Goal: Transaction & Acquisition: Purchase product/service

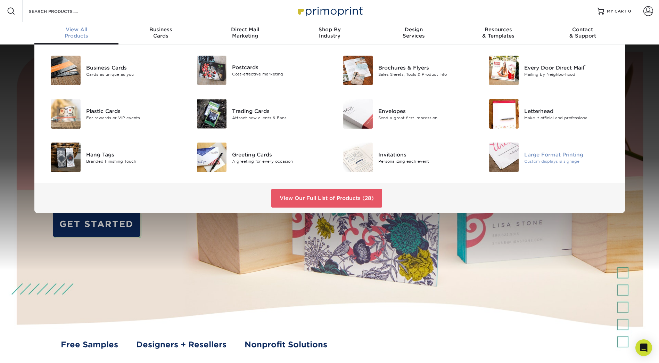
click at [524, 156] on div at bounding box center [500, 157] width 49 height 30
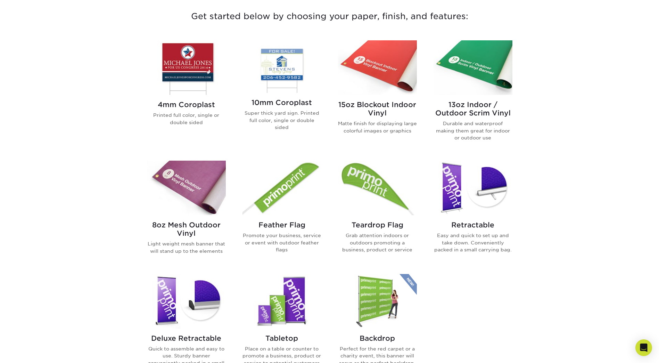
scroll to position [278, 0]
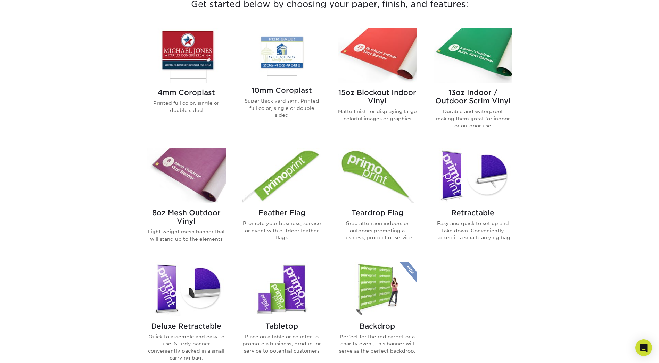
drag, startPoint x: 196, startPoint y: 51, endPoint x: 221, endPoint y: 70, distance: 31.5
click at [196, 51] on img at bounding box center [186, 55] width 79 height 55
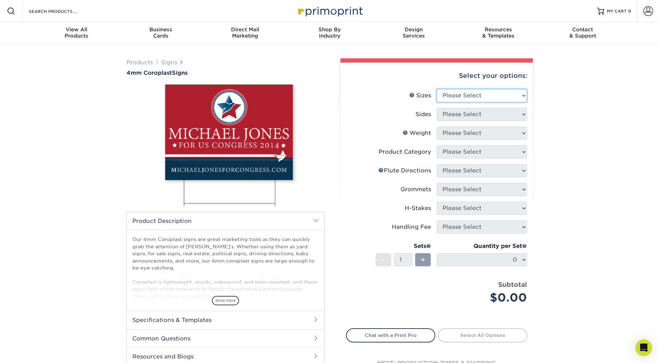
click at [486, 96] on select "Please Select 12" x 18" 18" x 24" 24" x 24" 24" x 36"" at bounding box center [482, 95] width 90 height 13
select select "24.00x36.00"
click at [437, 89] on select "Please Select 12" x 18" 18" x 24" 24" x 24" 24" x 36"" at bounding box center [482, 95] width 90 height 13
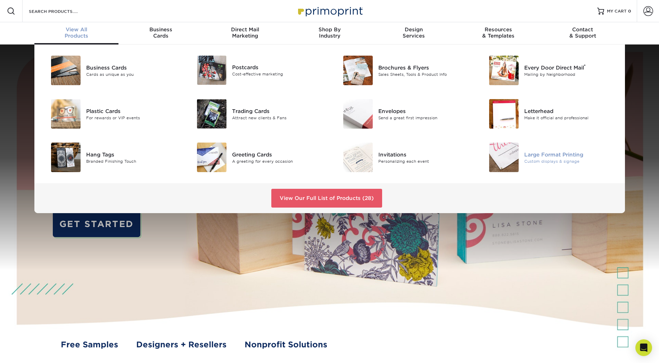
click at [499, 157] on img at bounding box center [504, 157] width 30 height 30
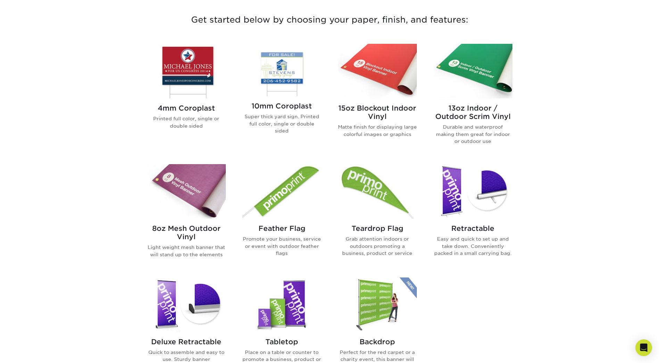
scroll to position [278, 0]
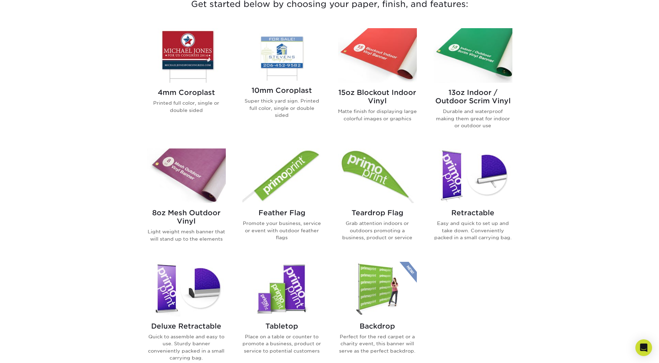
click at [370, 296] on img at bounding box center [377, 289] width 79 height 55
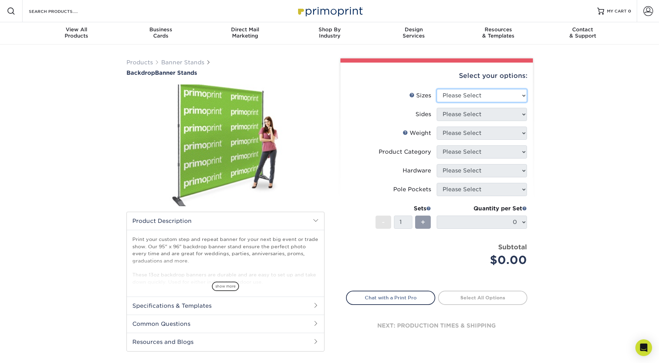
click at [454, 95] on select "Please Select 95" x 96"" at bounding box center [482, 95] width 90 height 13
select select "95.00x96.00"
click at [437, 89] on select "Please Select 95" x 96"" at bounding box center [482, 95] width 90 height 13
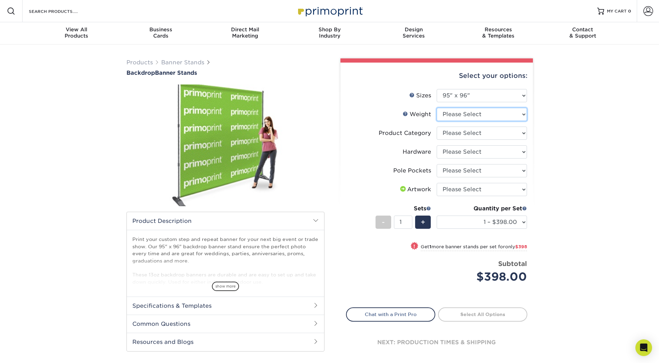
click at [468, 114] on select "Please Select 13OZOUTDOOR" at bounding box center [482, 114] width 90 height 13
select select "13OZOUTDOOR"
click at [437, 108] on select "Please Select 13OZOUTDOOR" at bounding box center [482, 114] width 90 height 13
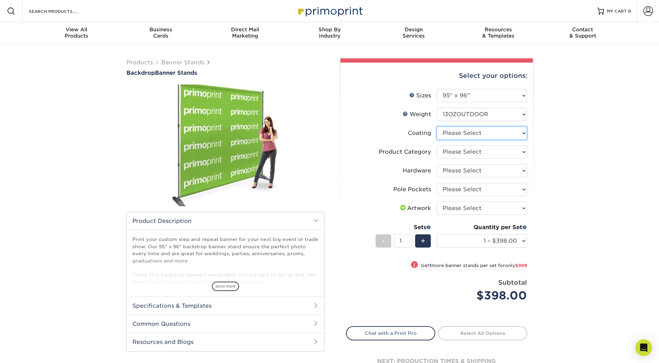
click at [481, 133] on select at bounding box center [482, 132] width 90 height 13
select select "3e7618de-abca-4bda-9f97-8b9129e913d8"
click at [437, 126] on select at bounding box center [482, 132] width 90 height 13
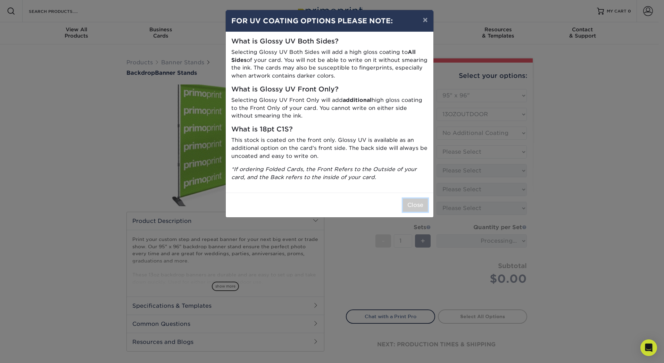
drag, startPoint x: 410, startPoint y: 203, endPoint x: 420, endPoint y: 191, distance: 15.0
click at [410, 202] on button "Close" at bounding box center [415, 204] width 25 height 13
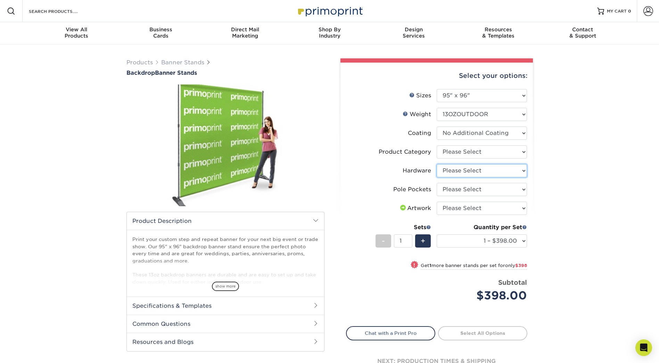
click at [458, 171] on select "Please Select 8 x 10 Telescopic Banner Stand" at bounding box center [482, 170] width 90 height 13
select select "7ca14034-260e-47f9-a351-e340005115ac"
click at [437, 164] on select "Please Select 8 x 10 Telescopic Banner Stand" at bounding box center [482, 170] width 90 height 13
click at [459, 156] on select "Please Select Telescopic Backdrop Banner Stand" at bounding box center [482, 151] width 90 height 13
select select "dd620365-e357-481f-93a7-5e6da52d70ae"
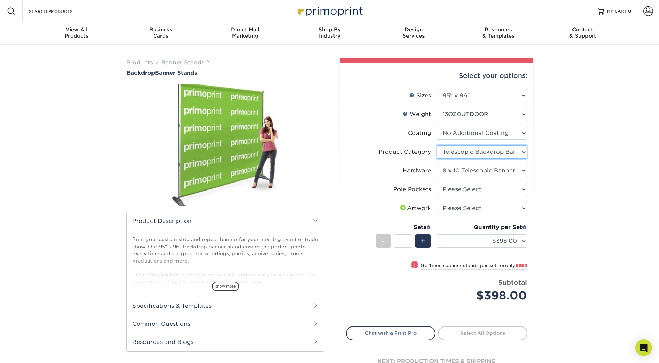
click at [437, 145] on select "Please Select Telescopic Backdrop Banner Stand" at bounding box center [482, 151] width 90 height 13
click at [457, 192] on select "Please Select Pole Pocket - 4 in. Top and Bottom" at bounding box center [482, 189] width 90 height 13
select select "0a2beae5-7fa6-47ab-a572-f062aca13b30"
click at [437, 183] on select "Please Select Pole Pocket - 4 in. Top and Bottom" at bounding box center [482, 189] width 90 height 13
click at [453, 204] on select "Please Select I will upload files I need a design - $50" at bounding box center [482, 208] width 90 height 13
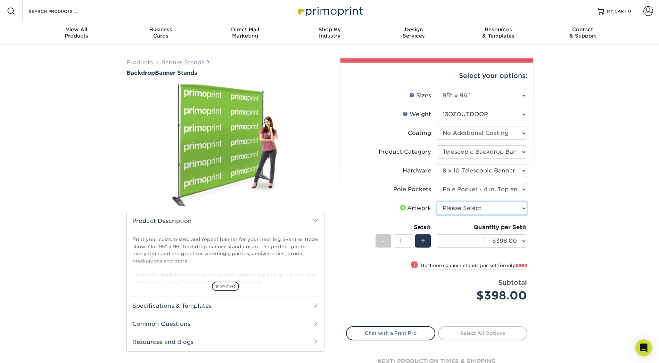
select select "upload"
click at [437, 202] on select "Please Select I will upload files I need a design - $50" at bounding box center [482, 208] width 90 height 13
